Goal: Communication & Community: Answer question/provide support

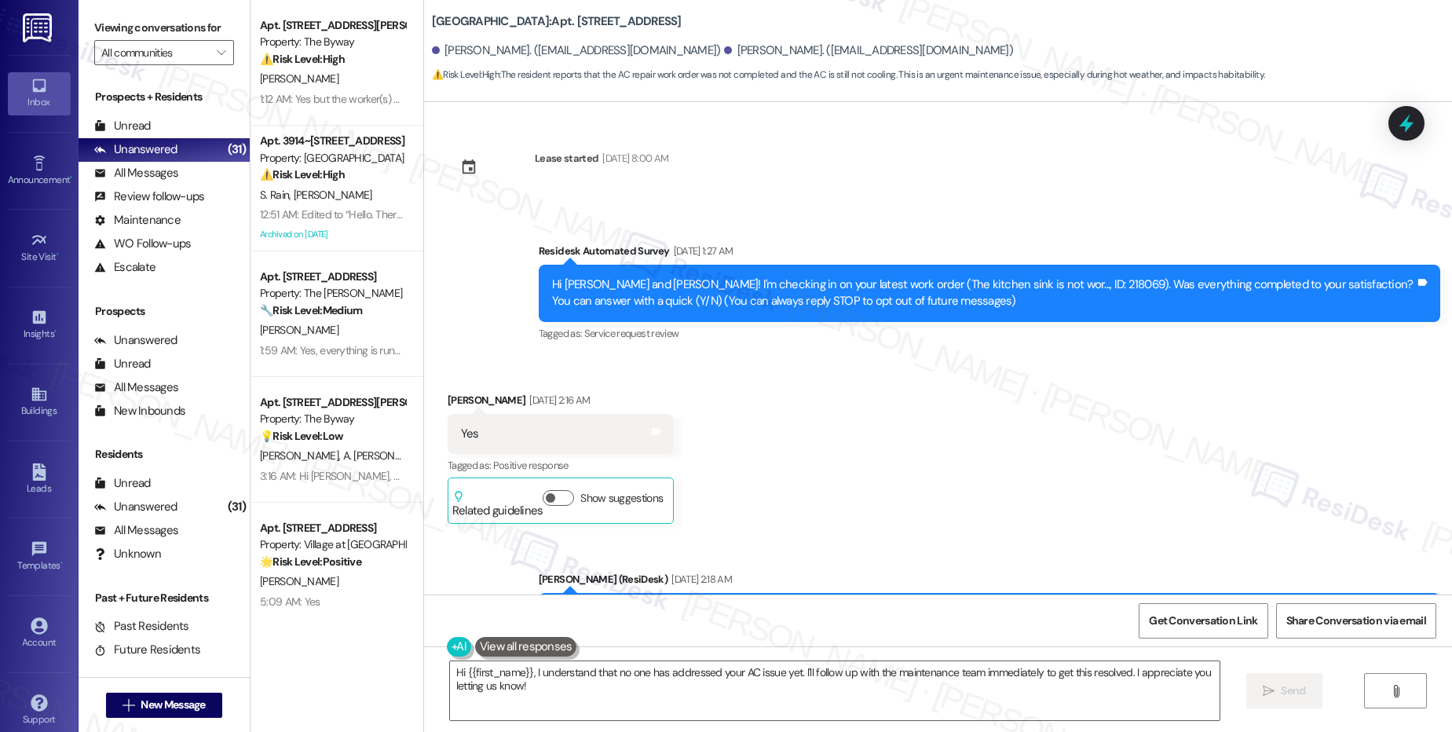
scroll to position [5792, 0]
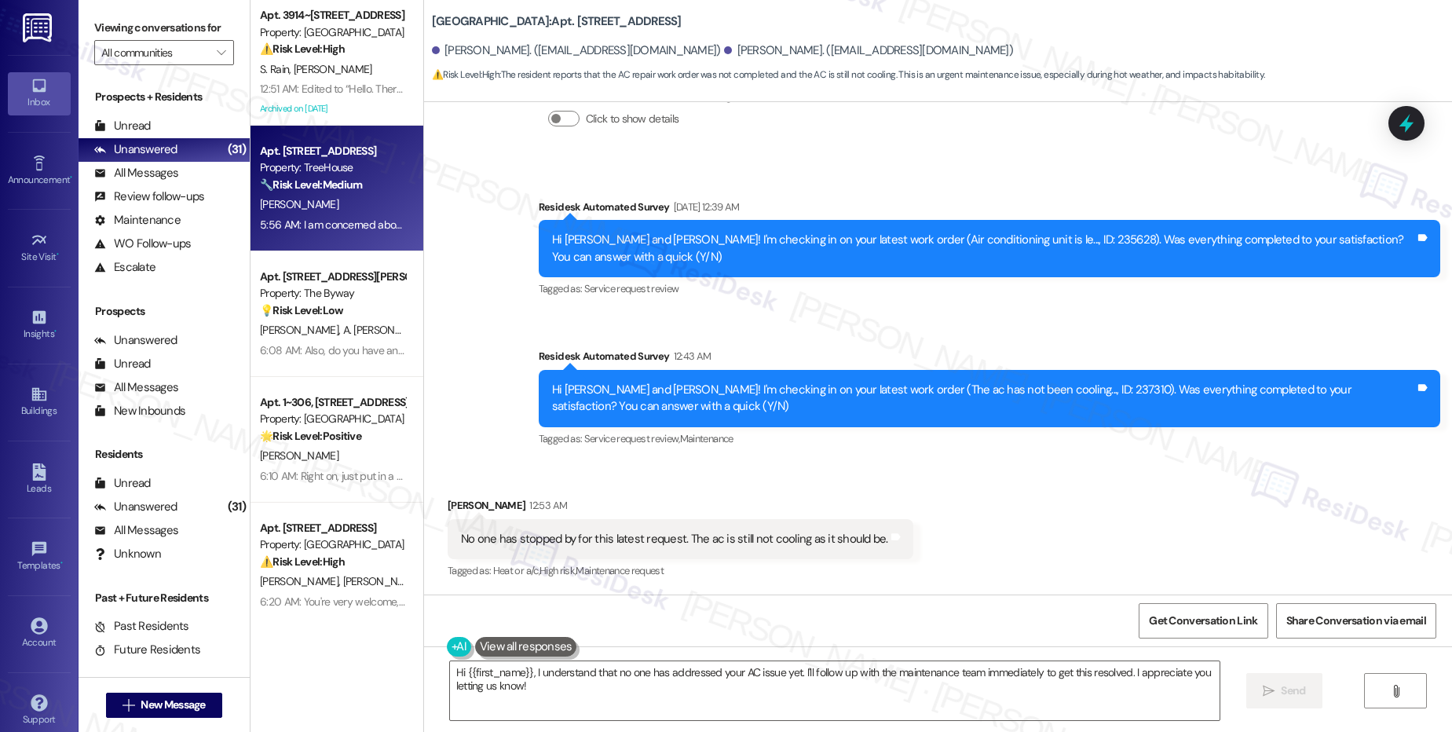
click at [316, 187] on strong "🔧 Risk Level: Medium" at bounding box center [311, 185] width 102 height 14
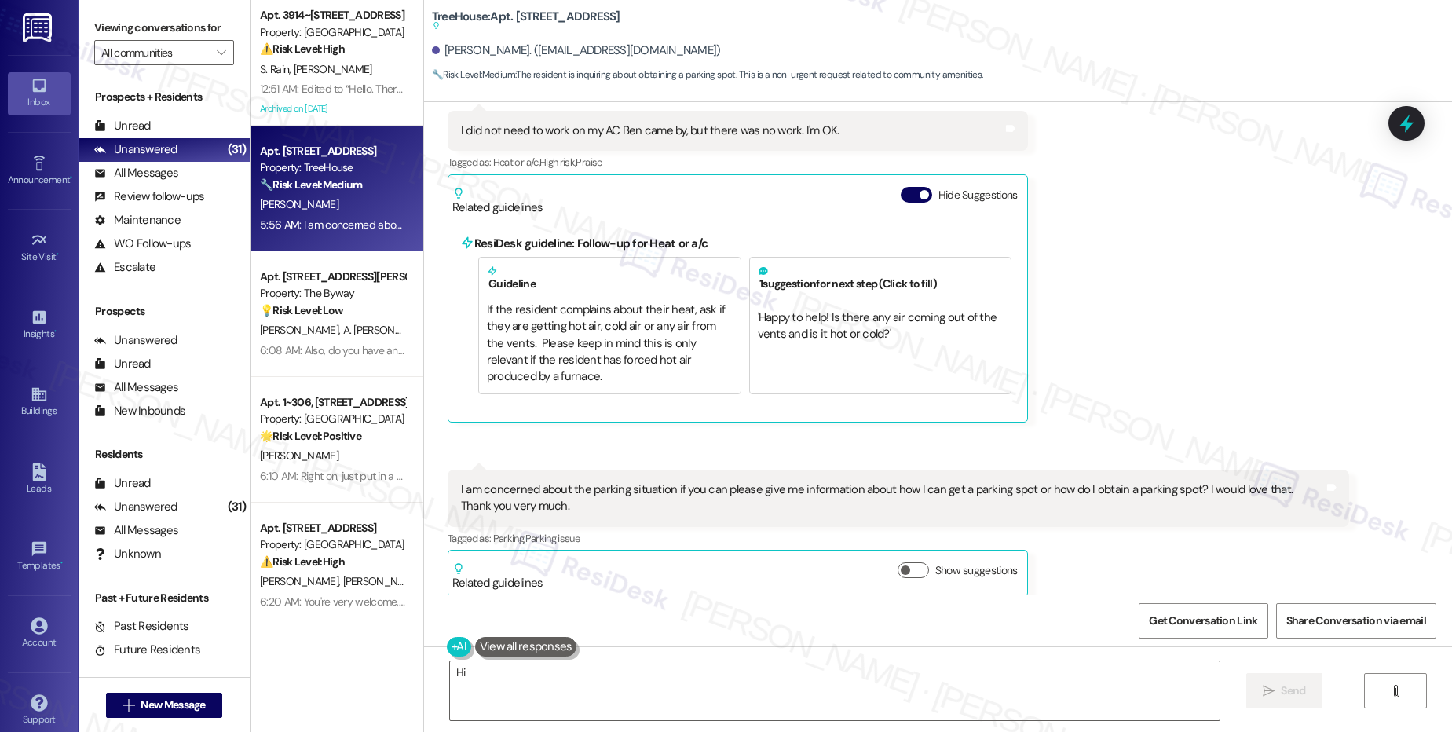
scroll to position [333, 0]
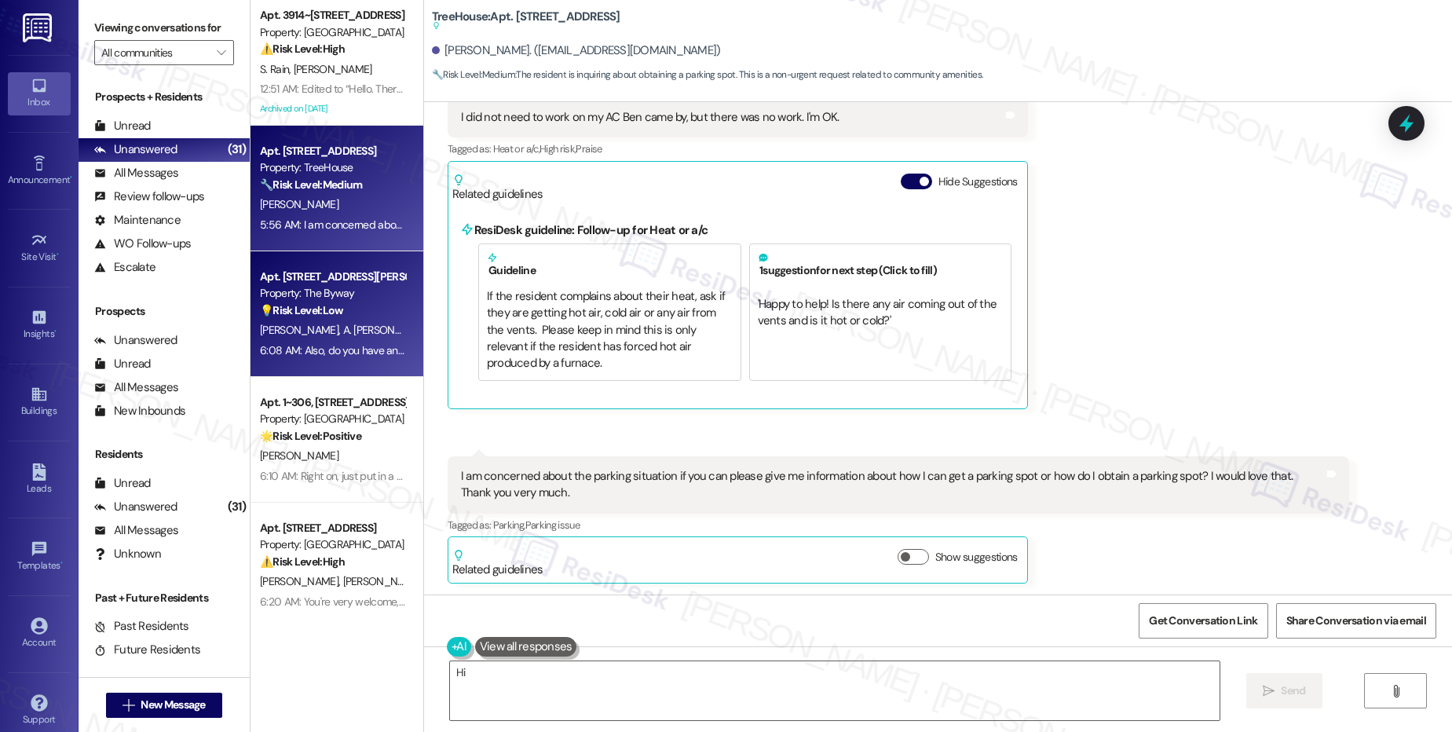
click at [258, 360] on div "6:08 AM: Also, do you have an idea of when we might get an answer about the par…" at bounding box center [332, 351] width 148 height 20
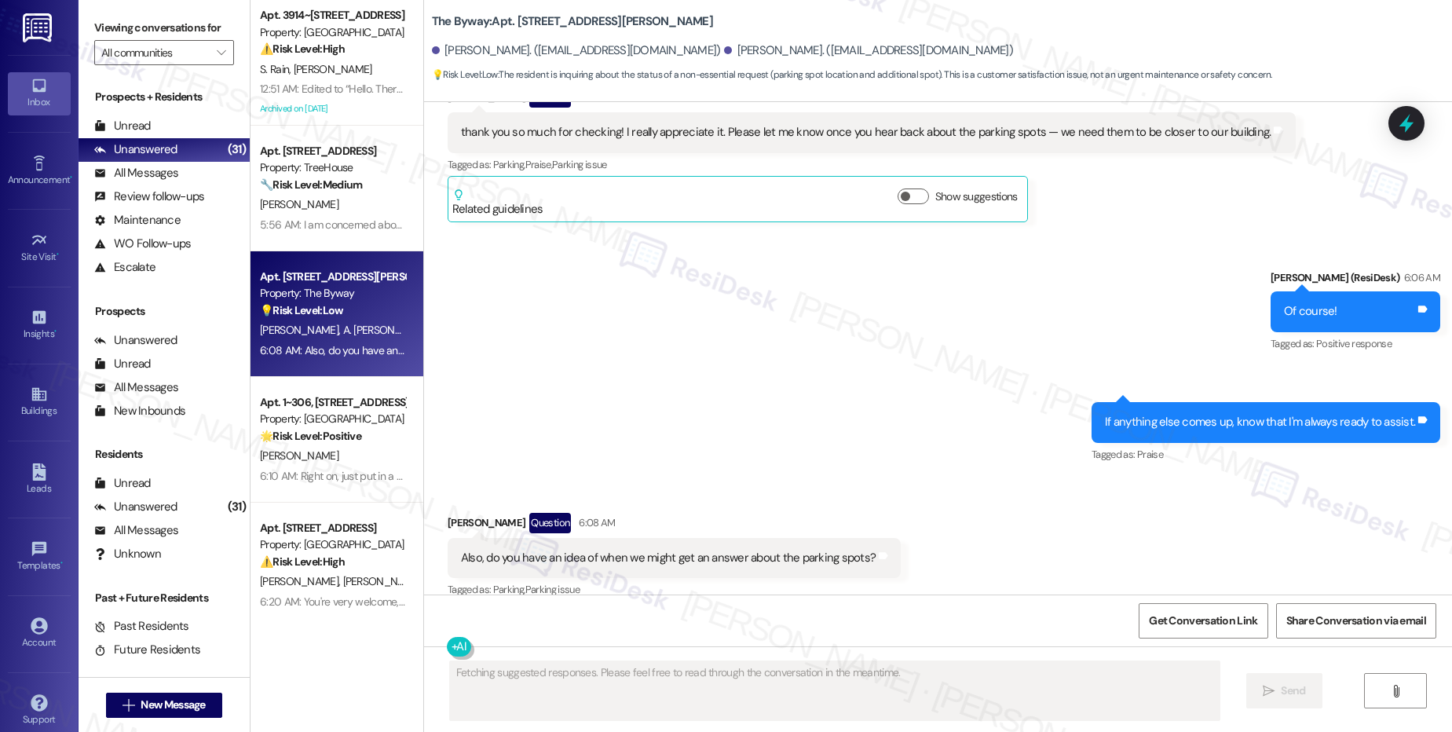
scroll to position [2143, 0]
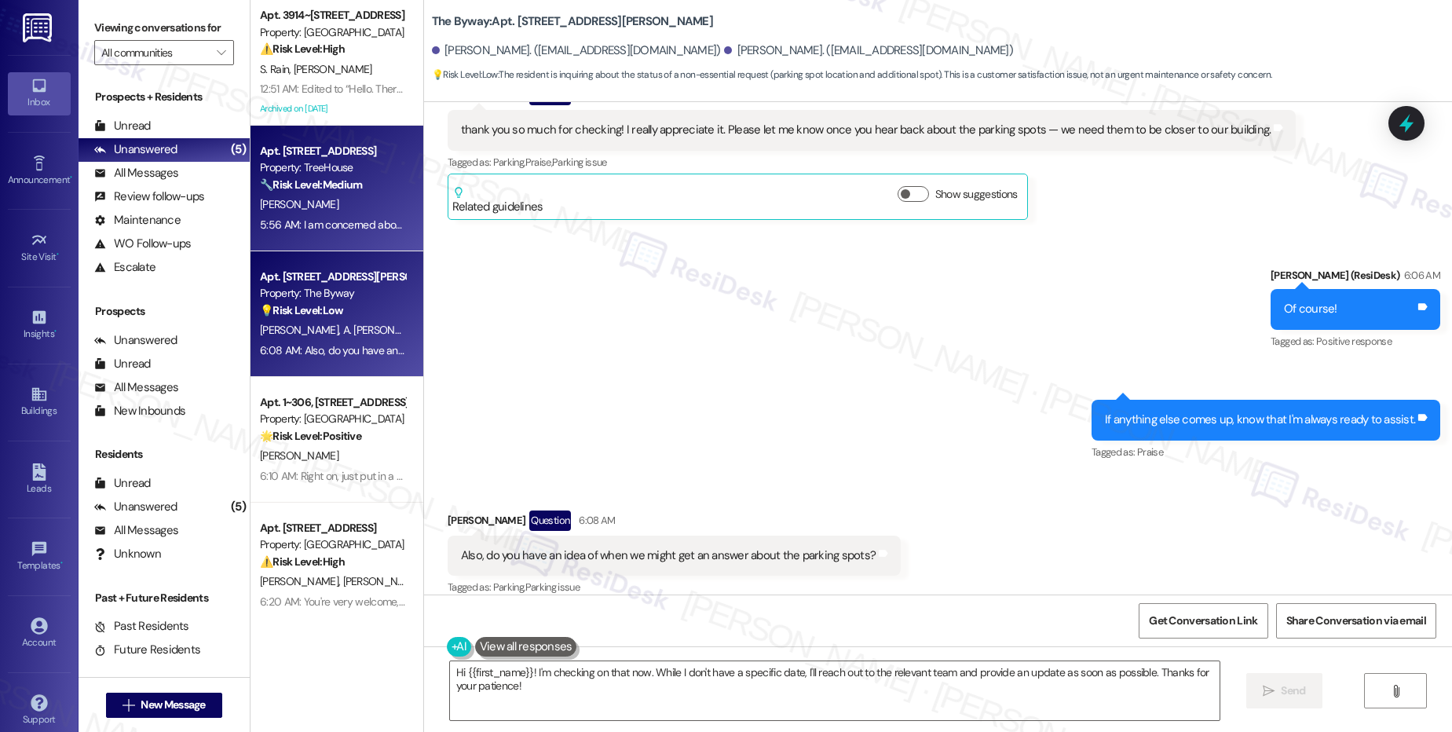
click at [324, 181] on strong "🔧 Risk Level: Medium" at bounding box center [311, 185] width 102 height 14
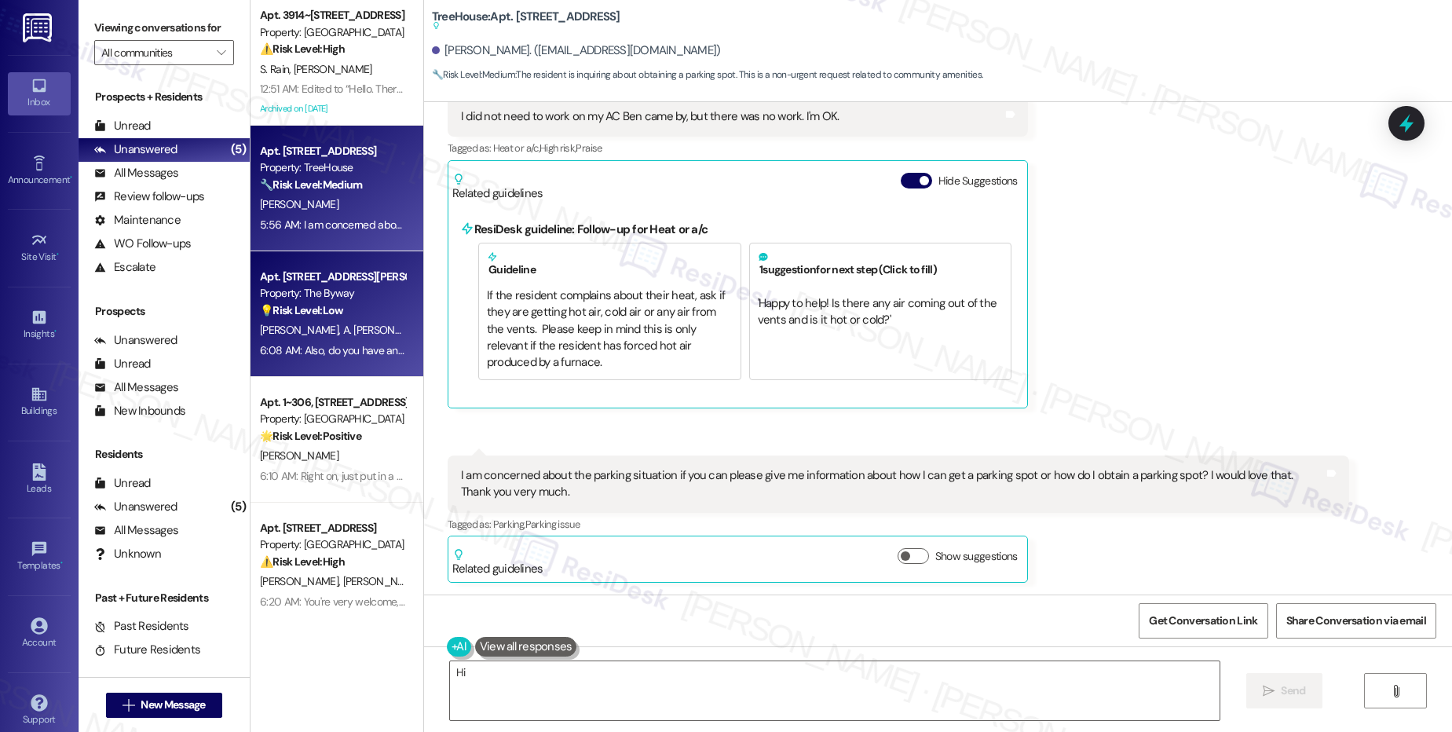
scroll to position [333, 0]
click at [336, 307] on div "💡 Risk Level: Low The resident is inquiring about the status of a non-essential…" at bounding box center [332, 310] width 145 height 16
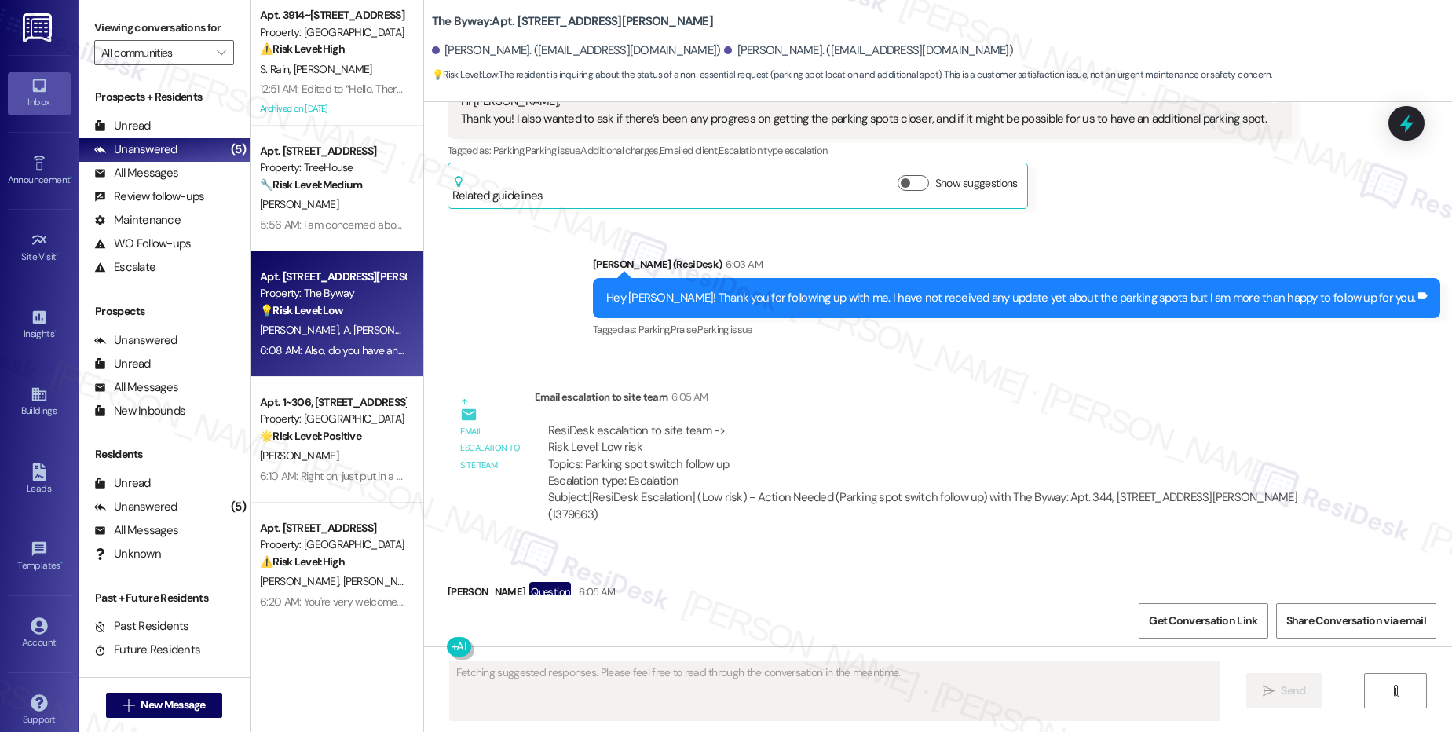
scroll to position [2143, 0]
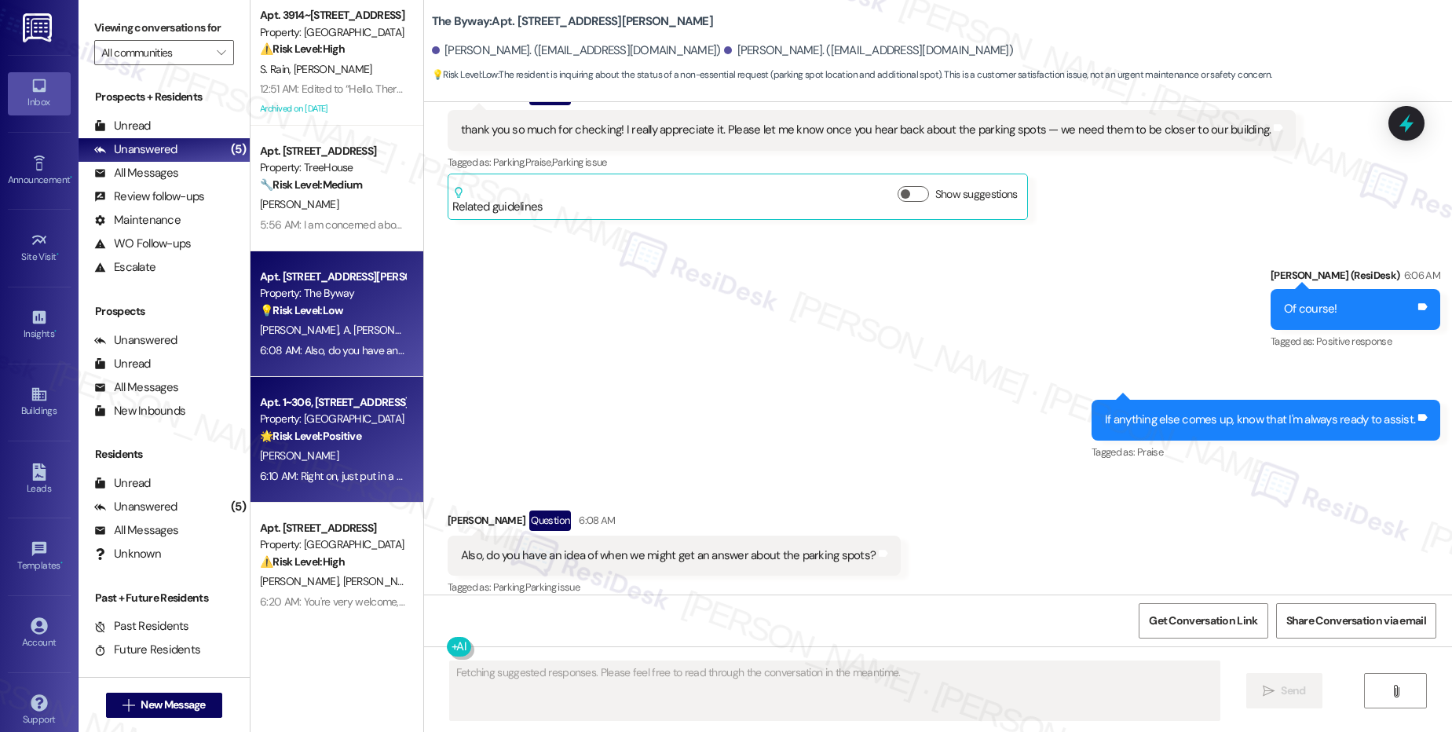
click at [347, 444] on div "🌟 Risk Level: Positive The resident is providing positive feedback about their …" at bounding box center [332, 436] width 145 height 16
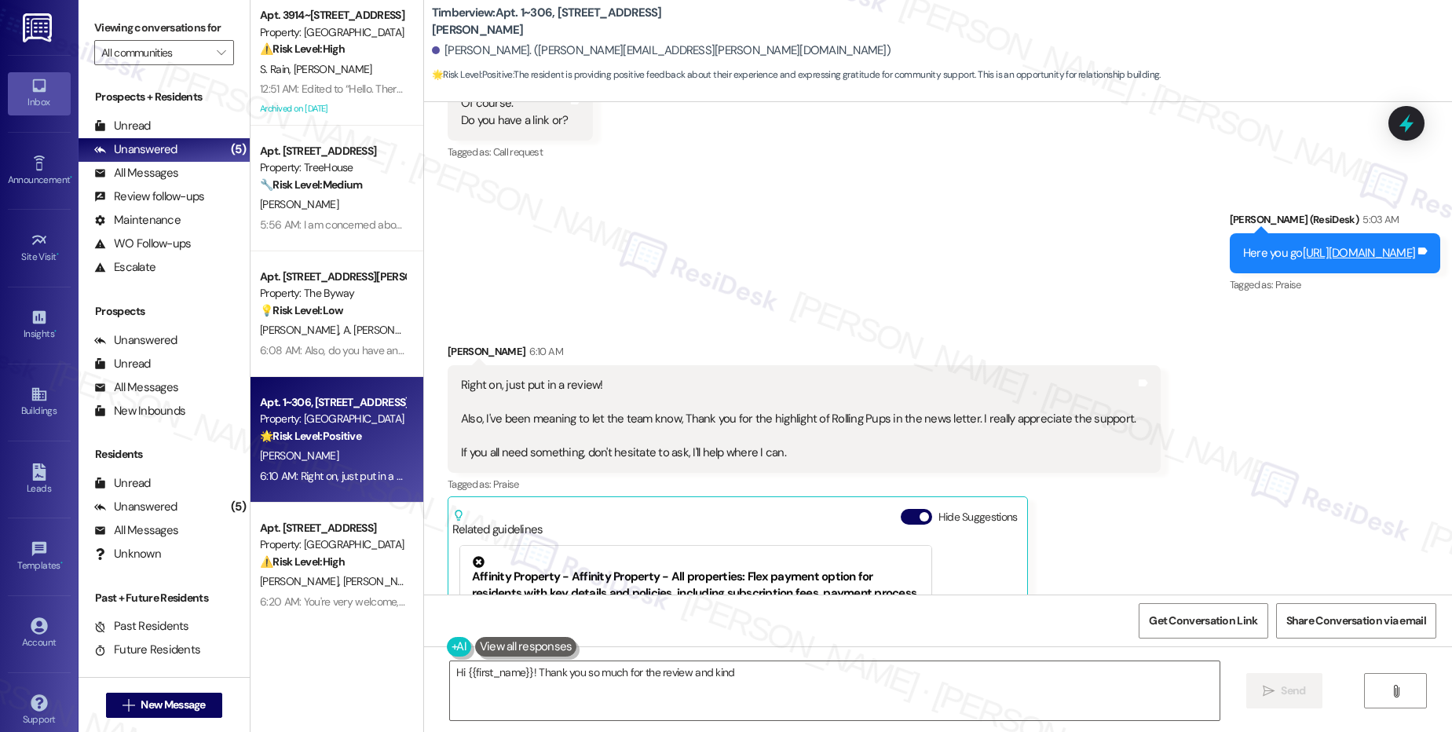
scroll to position [2024, 0]
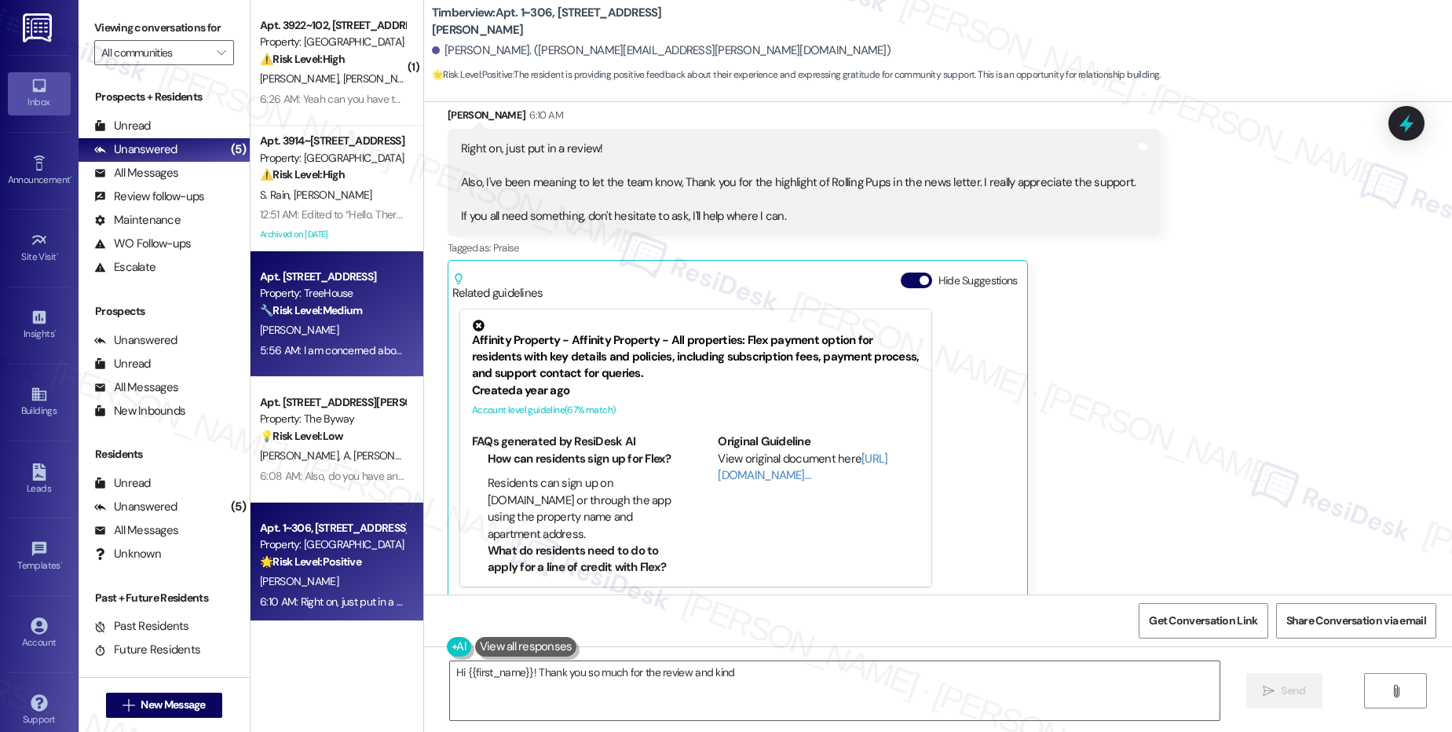
click at [361, 334] on div "[PERSON_NAME]" at bounding box center [332, 330] width 148 height 20
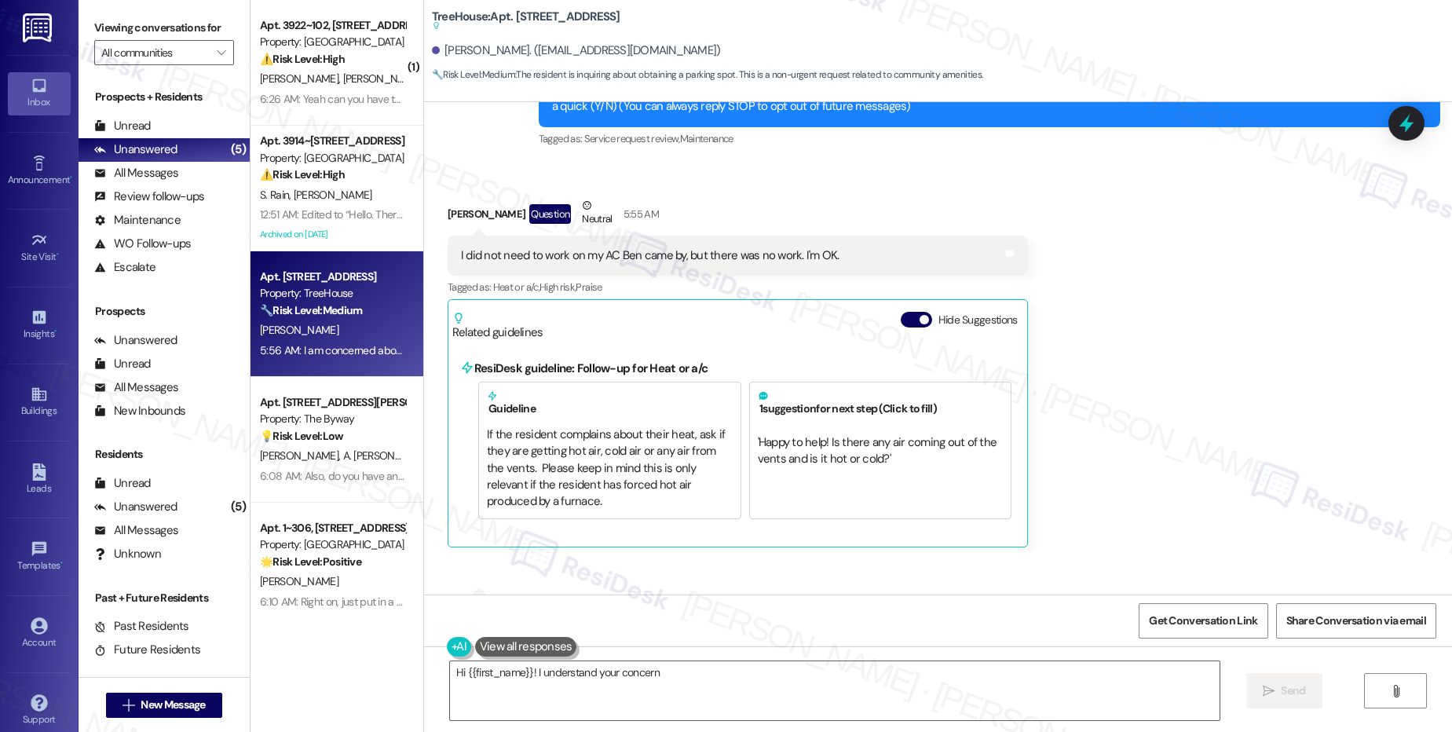
scroll to position [333, 0]
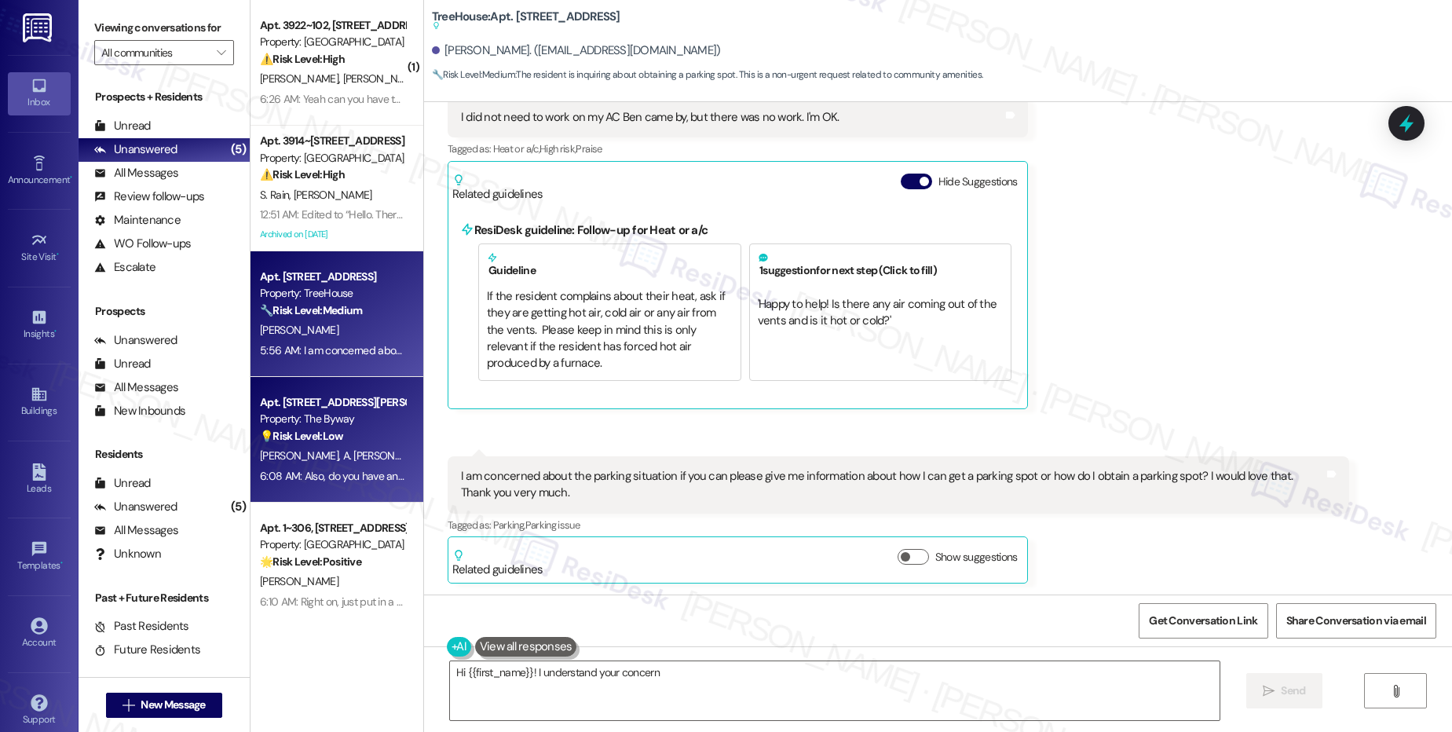
click at [346, 381] on div "Apt. 344, 23765 NE Halsey St Property: The Byway 💡 Risk Level: Low The resident…" at bounding box center [337, 440] width 173 height 126
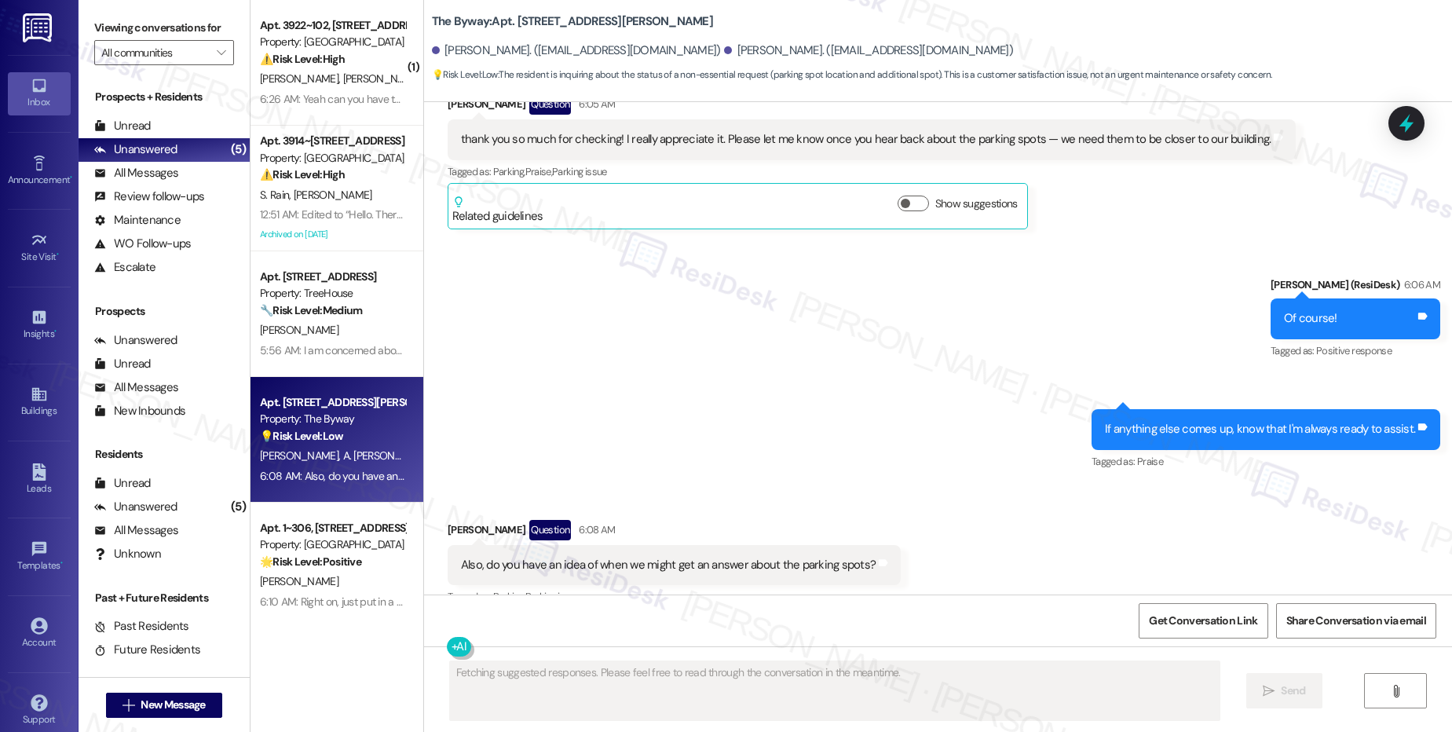
scroll to position [2143, 0]
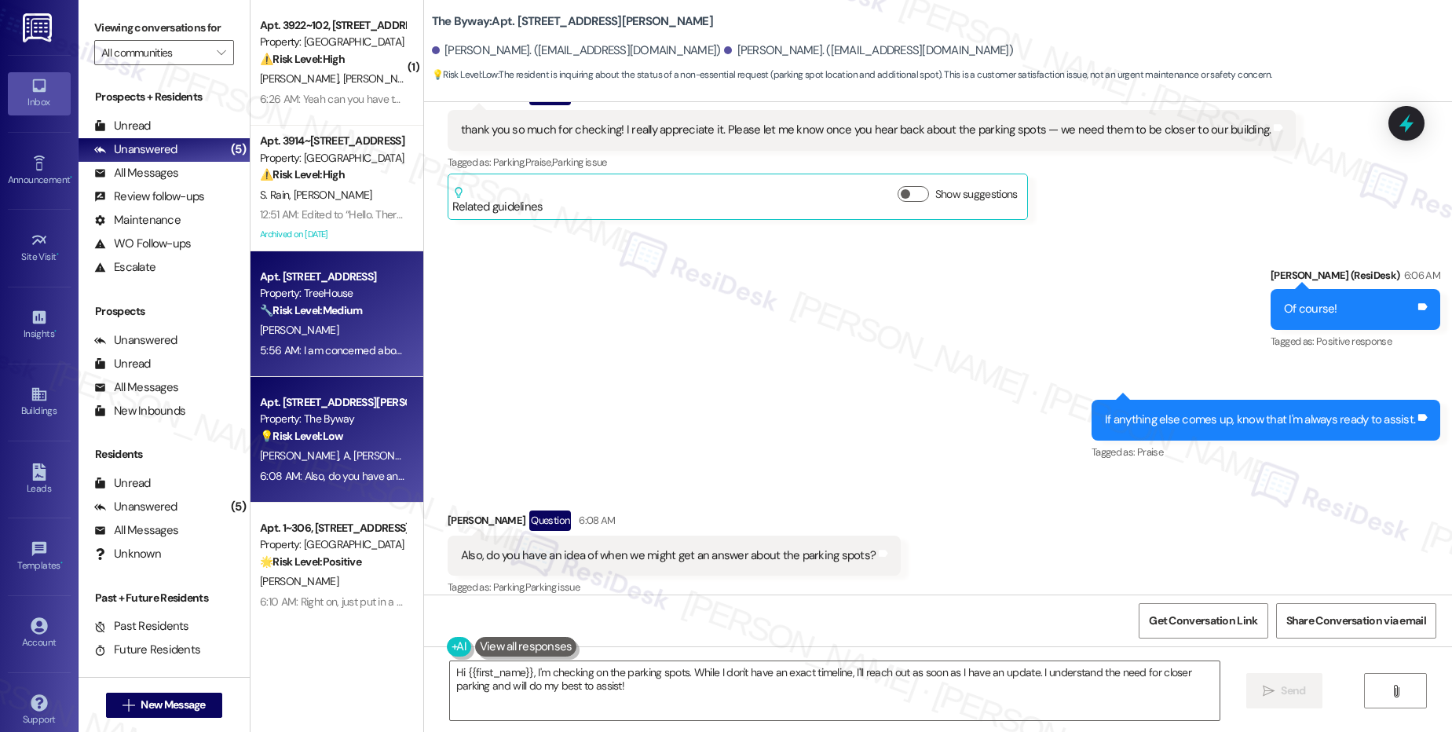
click at [361, 313] on div "🔧 Risk Level: Medium The resident is inquiring about obtaining a parking spot. …" at bounding box center [332, 310] width 145 height 16
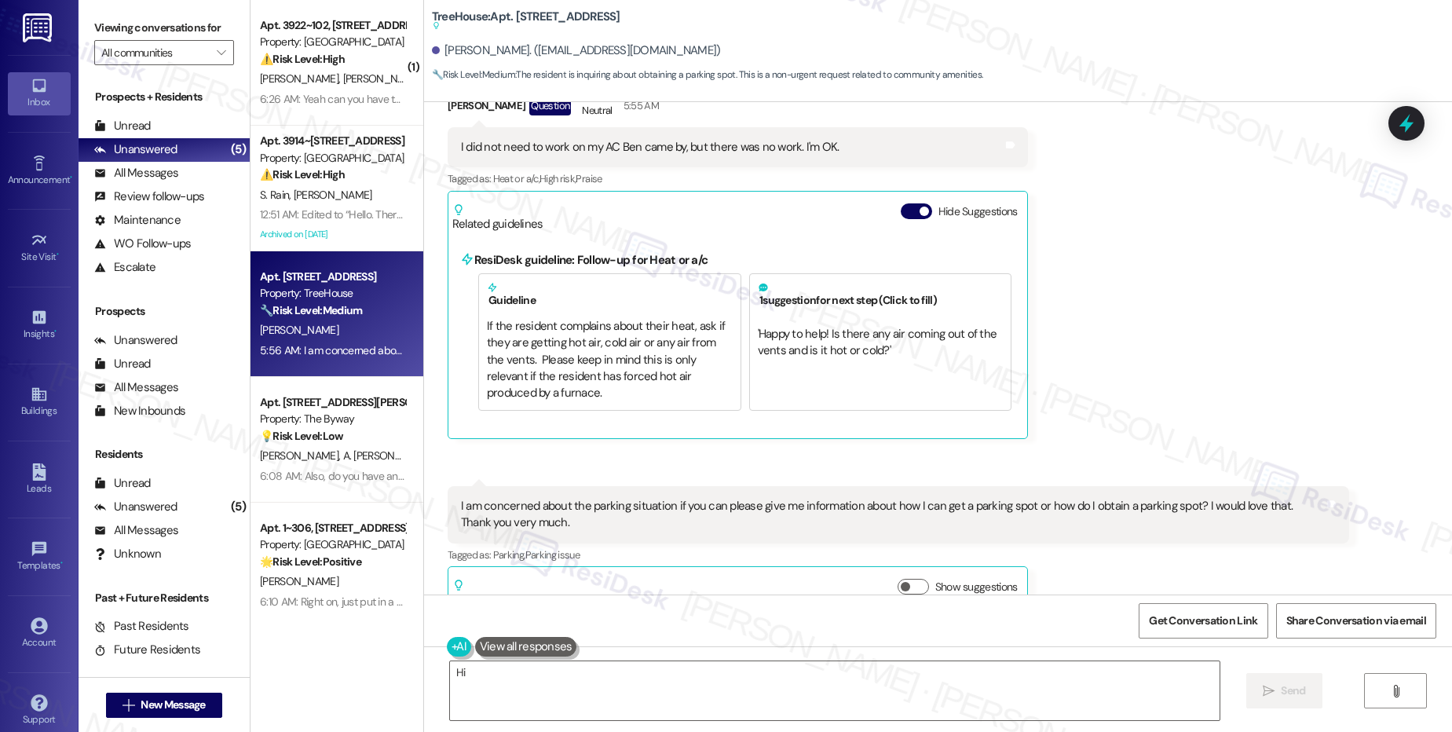
scroll to position [333, 0]
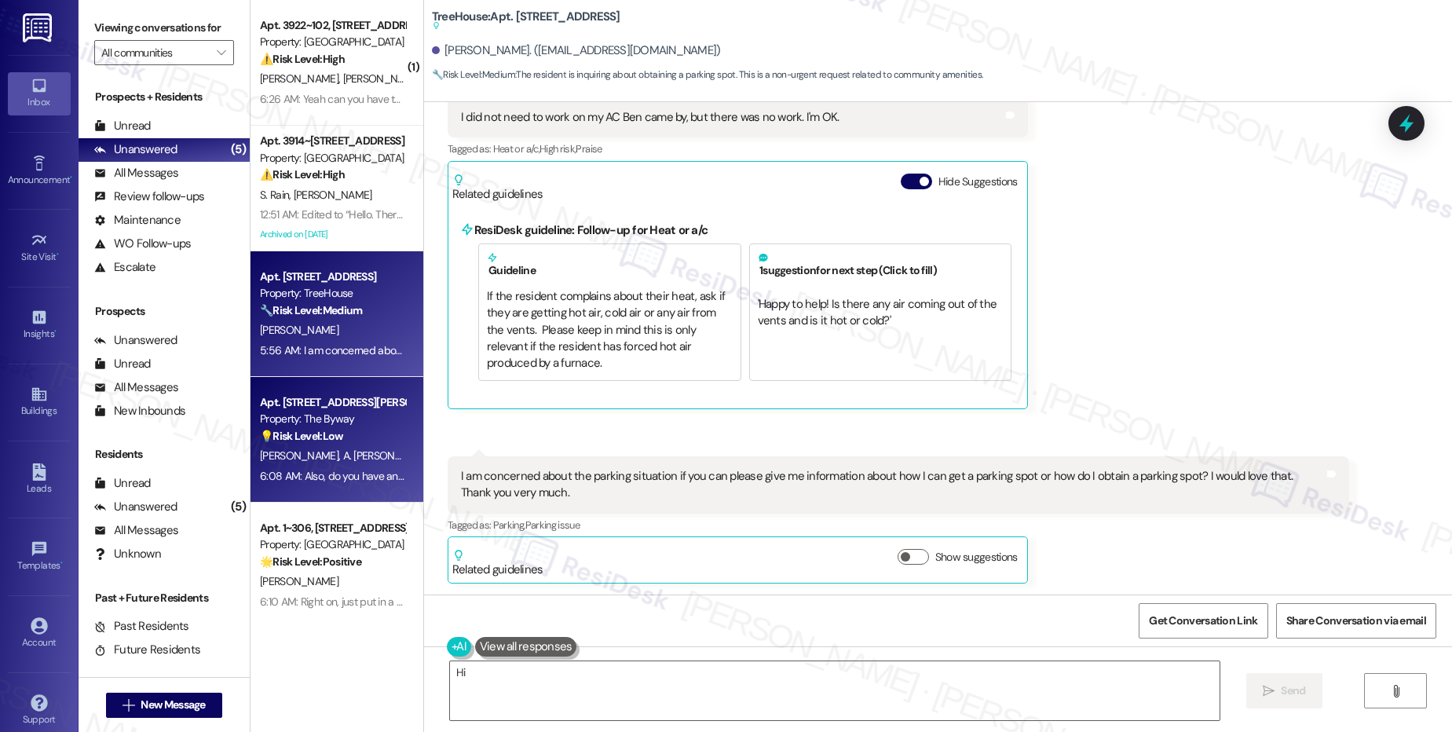
click at [342, 452] on span "A. [PERSON_NAME]" at bounding box center [387, 456] width 90 height 14
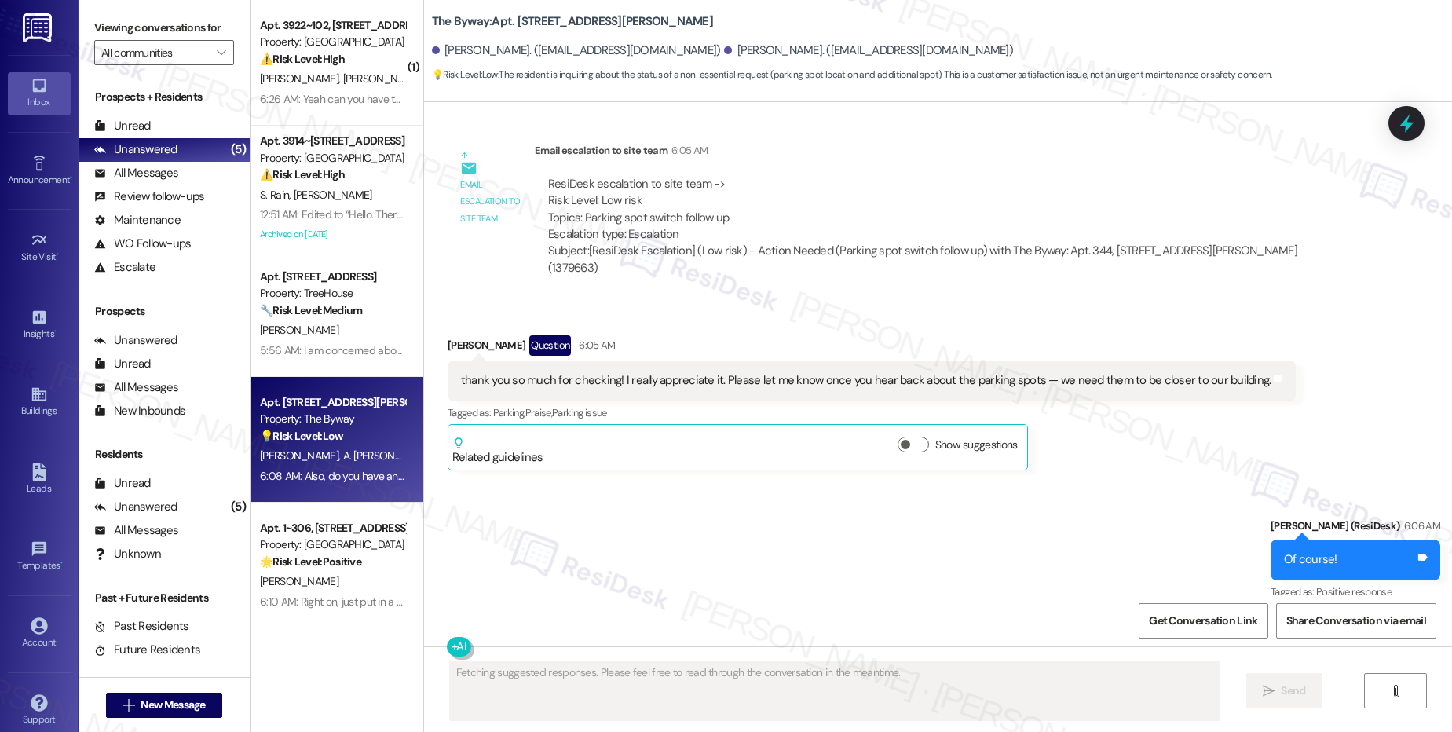
scroll to position [2143, 0]
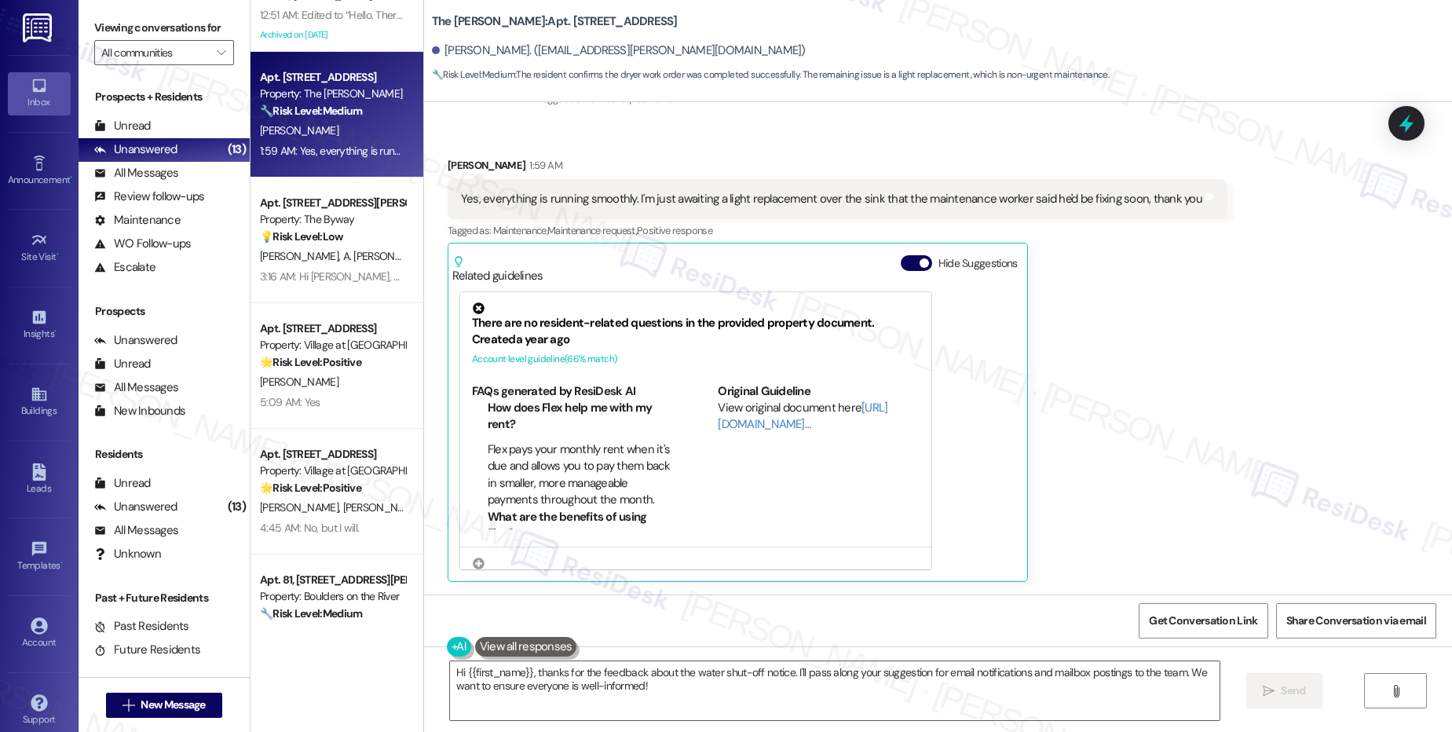
scroll to position [134, 0]
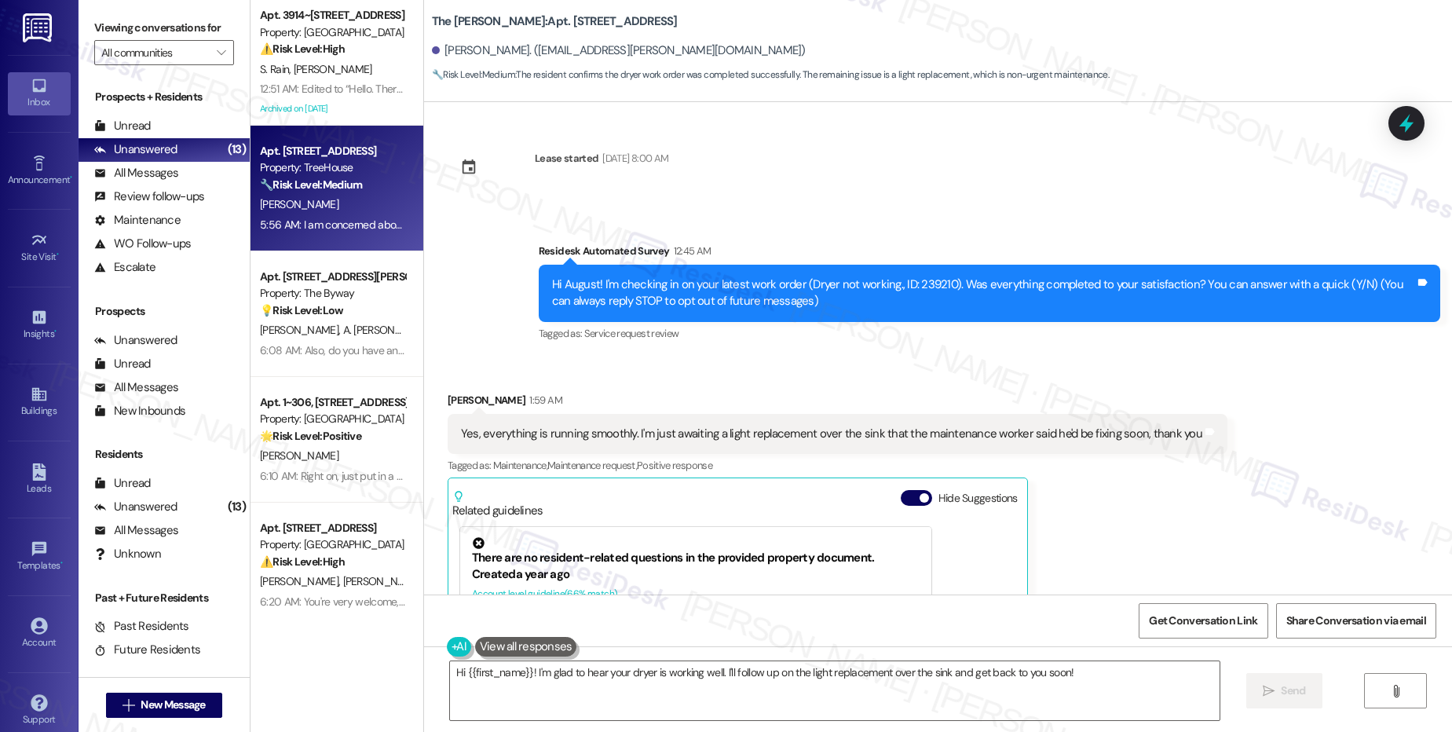
scroll to position [235, 0]
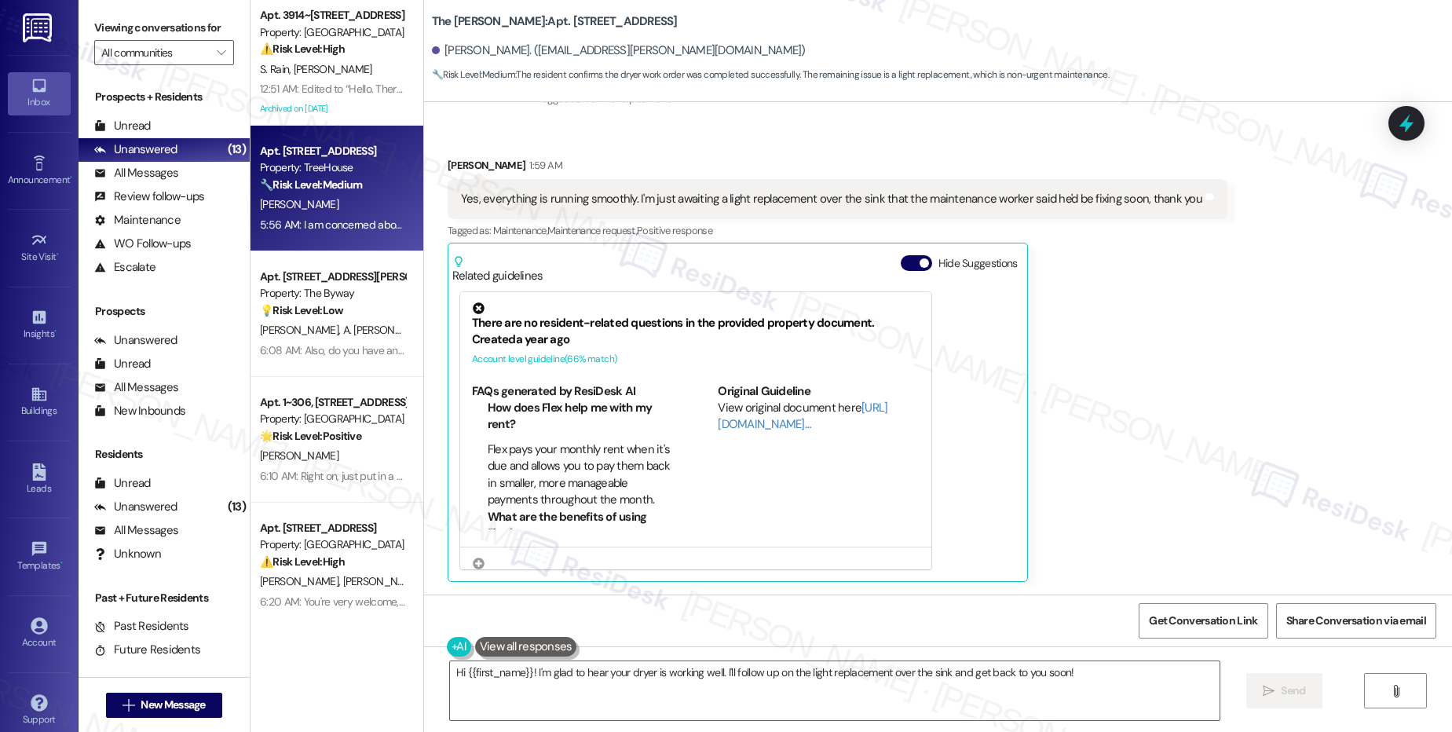
click at [315, 197] on div "[PERSON_NAME]" at bounding box center [332, 205] width 148 height 20
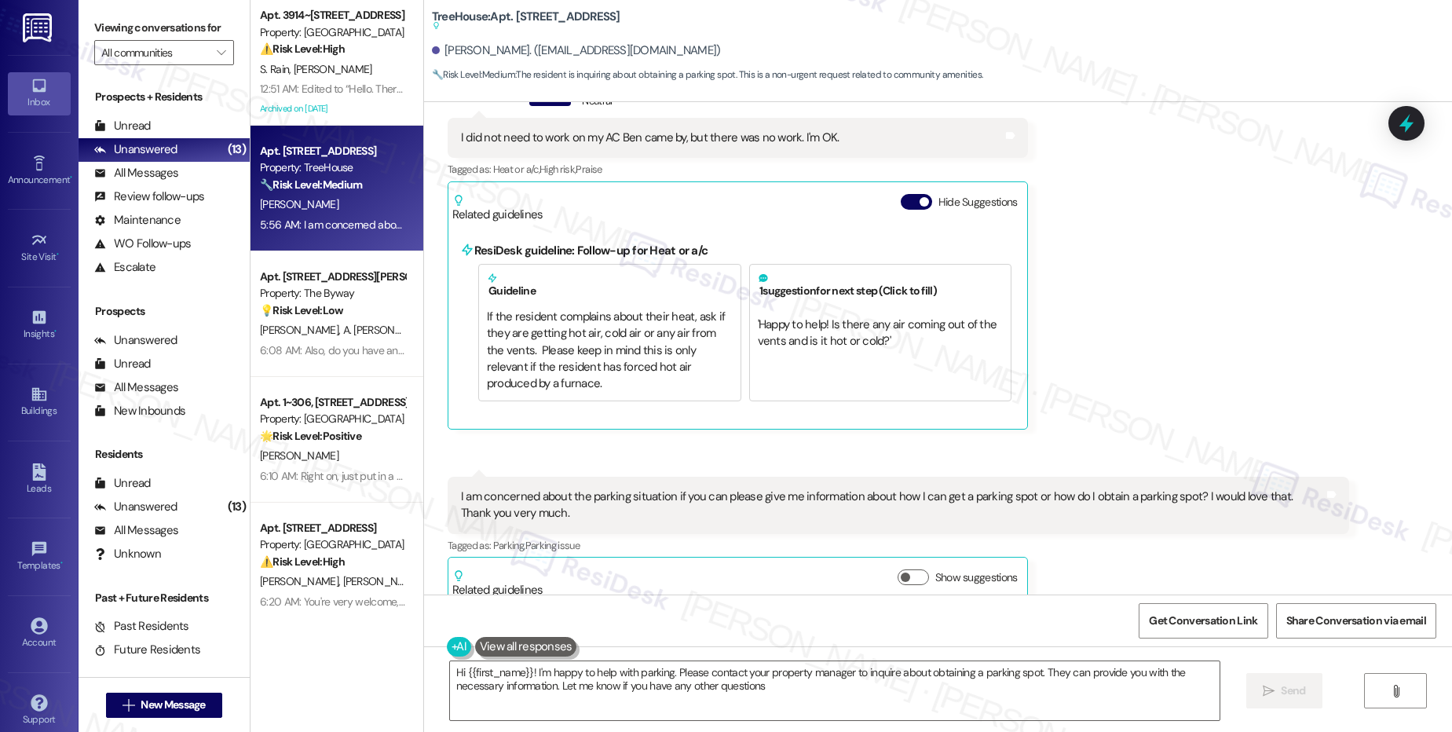
type textarea "Hi {{first_name}}! I'm happy to help with parking. Please contact your property…"
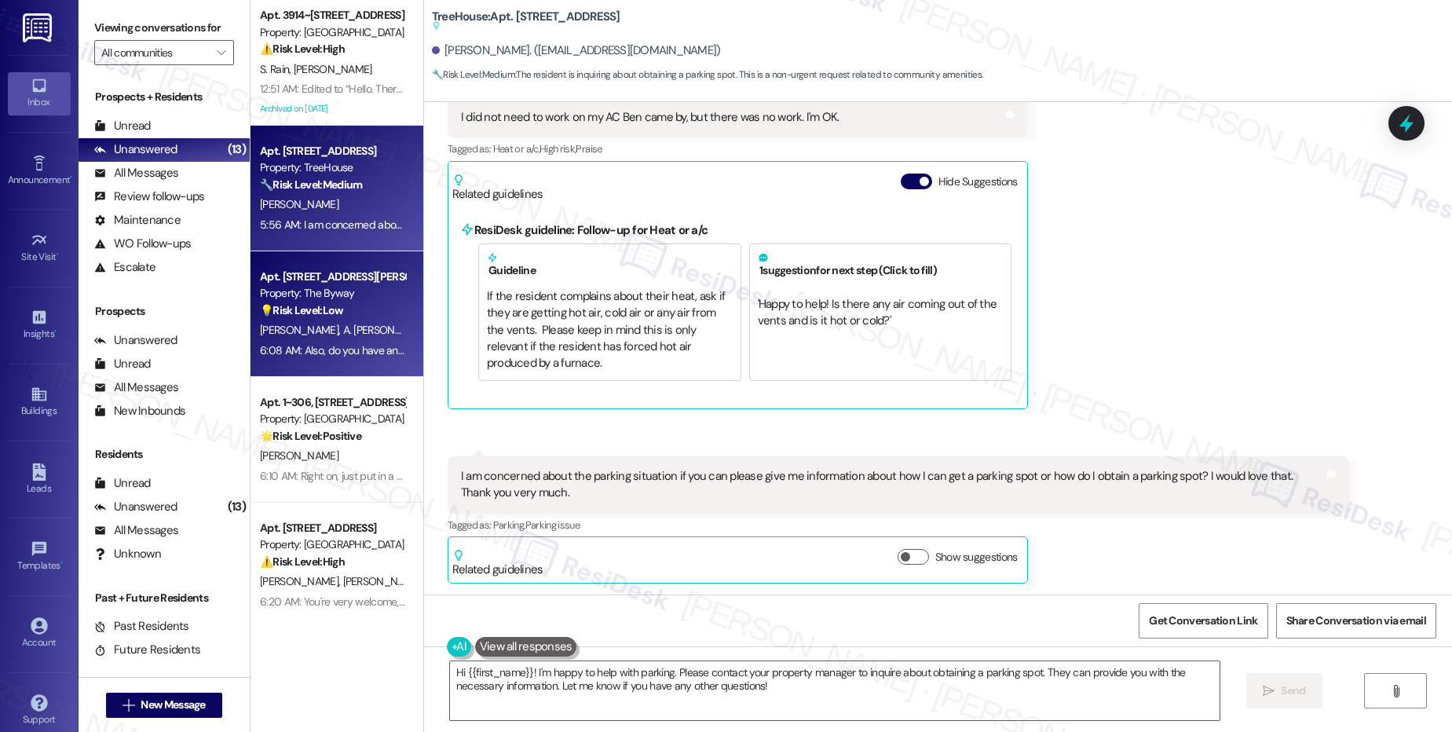
click at [363, 341] on div "6:08 AM: Also, do you have an idea of when we might get an answer about the par…" at bounding box center [332, 351] width 148 height 20
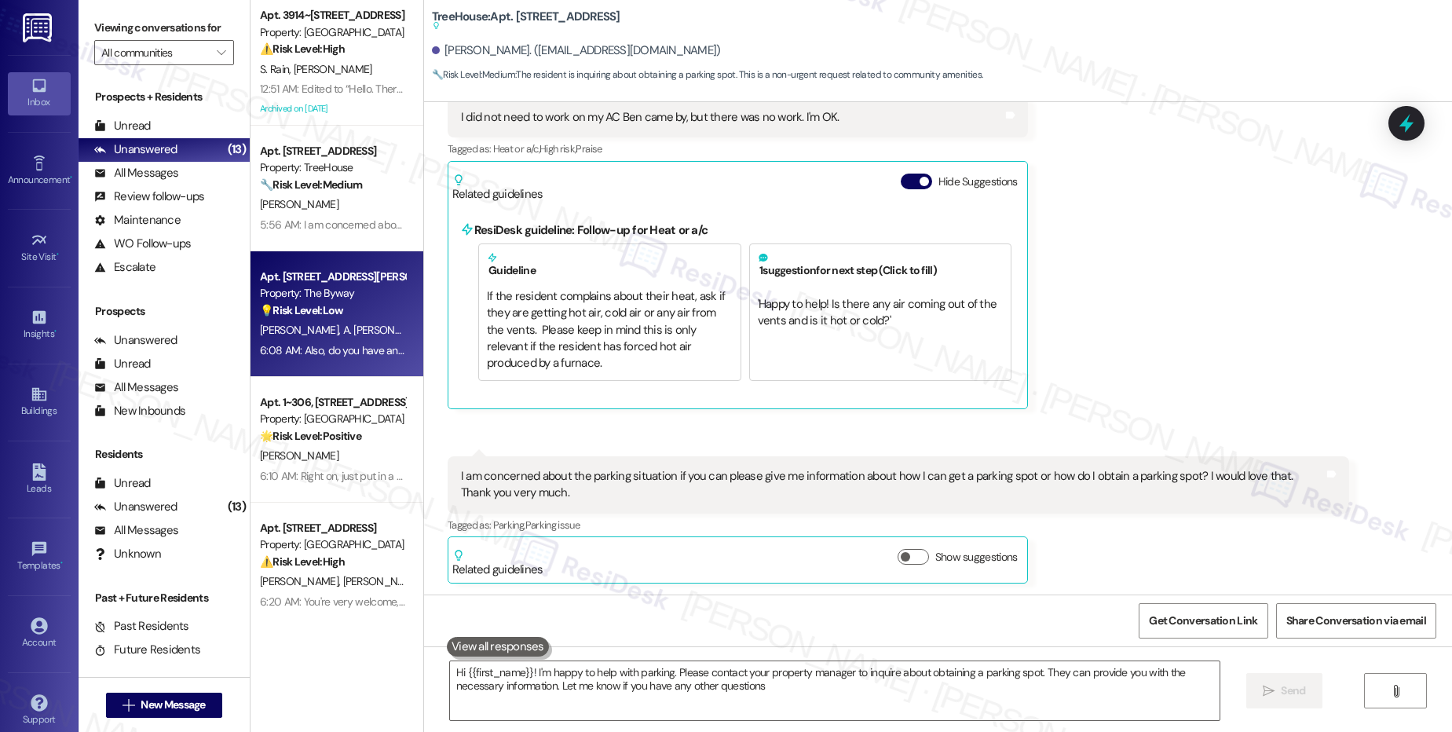
type textarea "Hi {{first_name}}! I'm happy to help with parking. Please contact your property…"
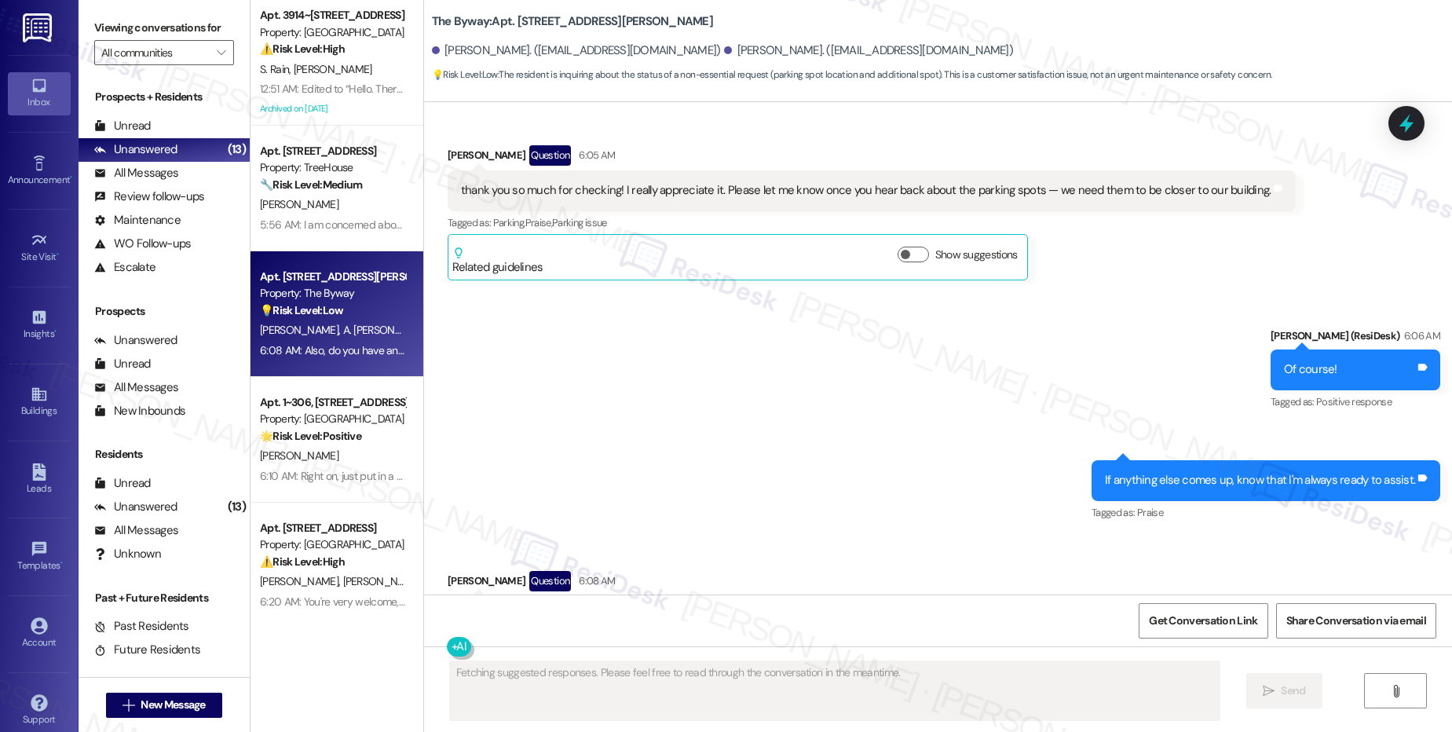
scroll to position [2143, 0]
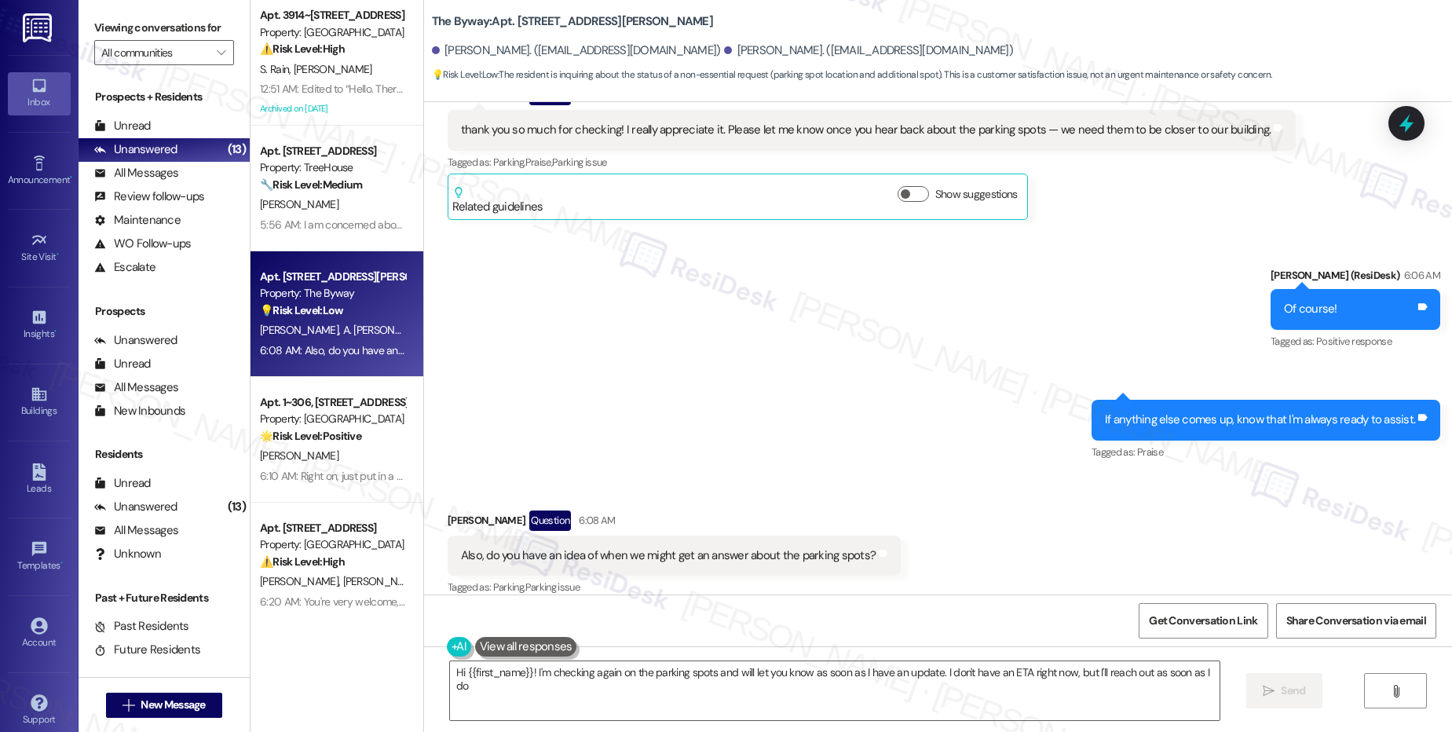
type textarea "Hi {{first_name}}! I'm checking again on the parking spots and will let you kno…"
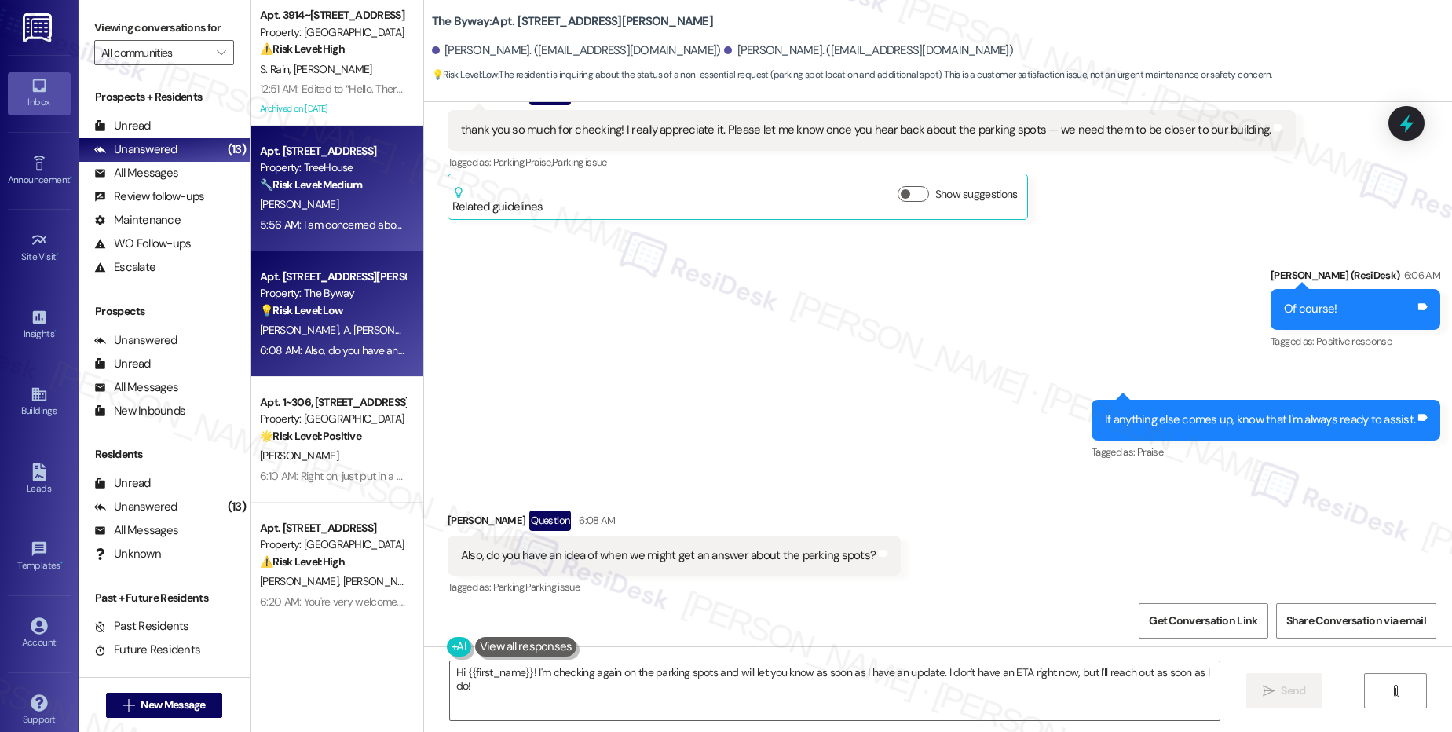
click at [333, 207] on div "[PERSON_NAME]" at bounding box center [332, 205] width 148 height 20
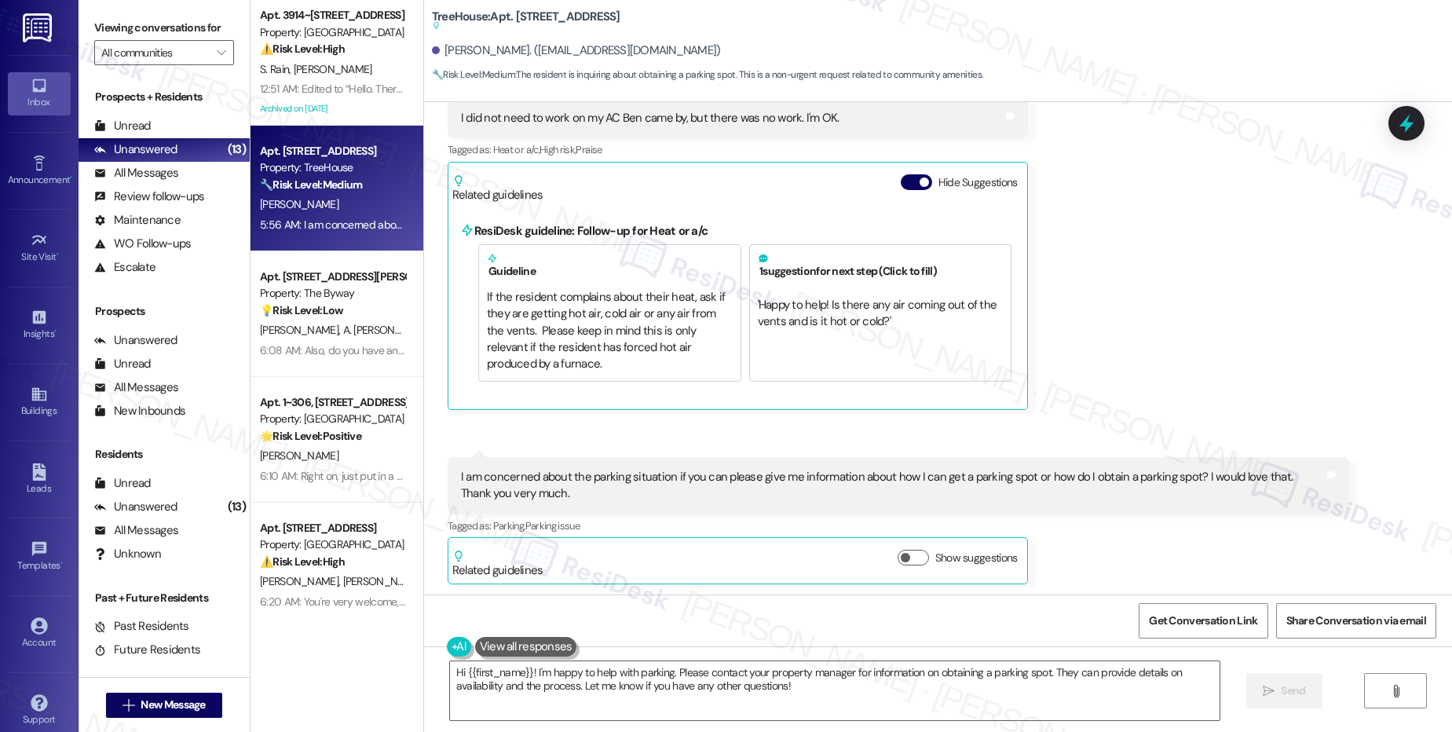
scroll to position [333, 0]
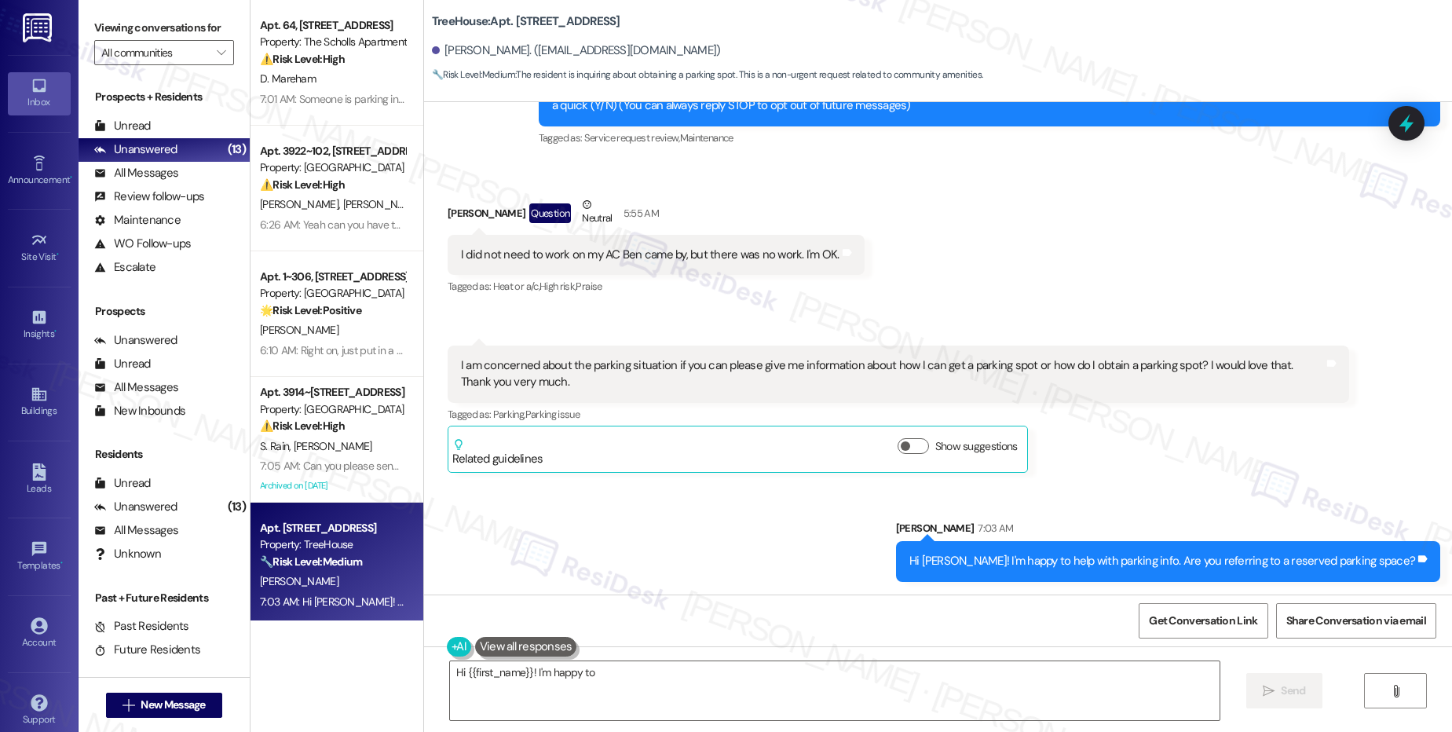
type textarea "Hi {{first_name}}! I'm happy to"
